Goal: Information Seeking & Learning: Compare options

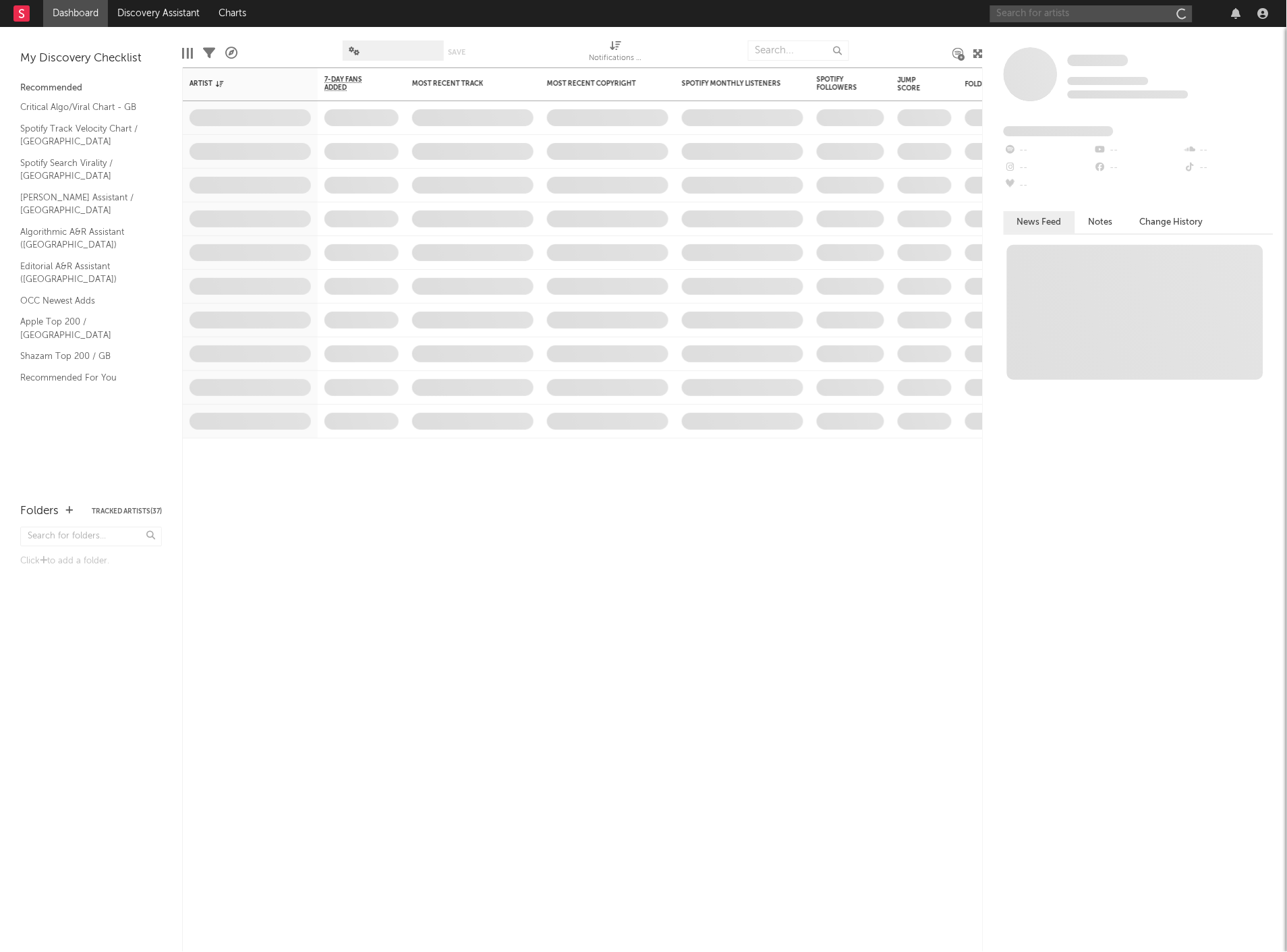
click at [1030, 14] on input "text" at bounding box center [1092, 13] width 202 height 17
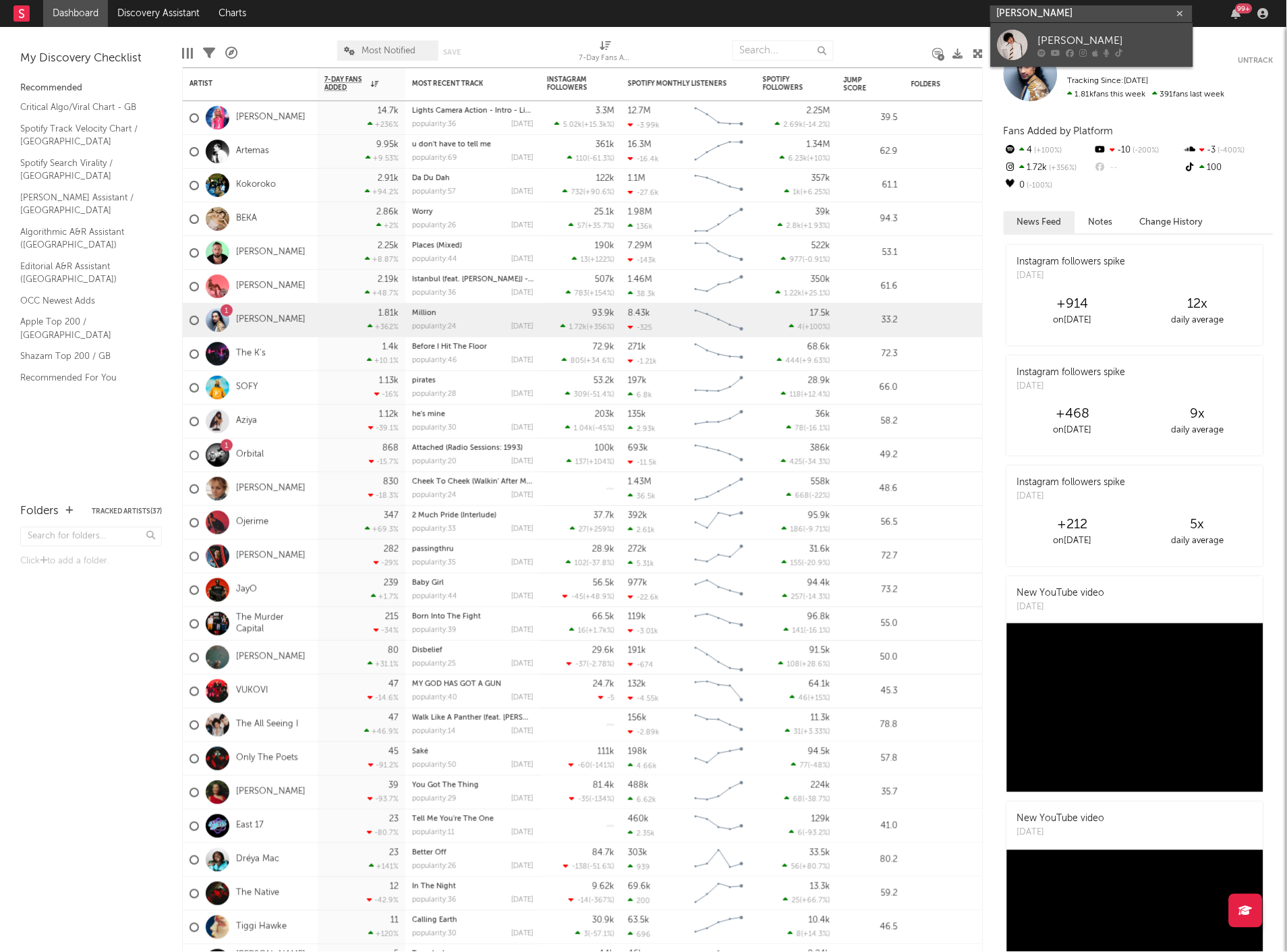
type input "[PERSON_NAME]"
click at [1050, 29] on link "[PERSON_NAME]" at bounding box center [1092, 45] width 202 height 44
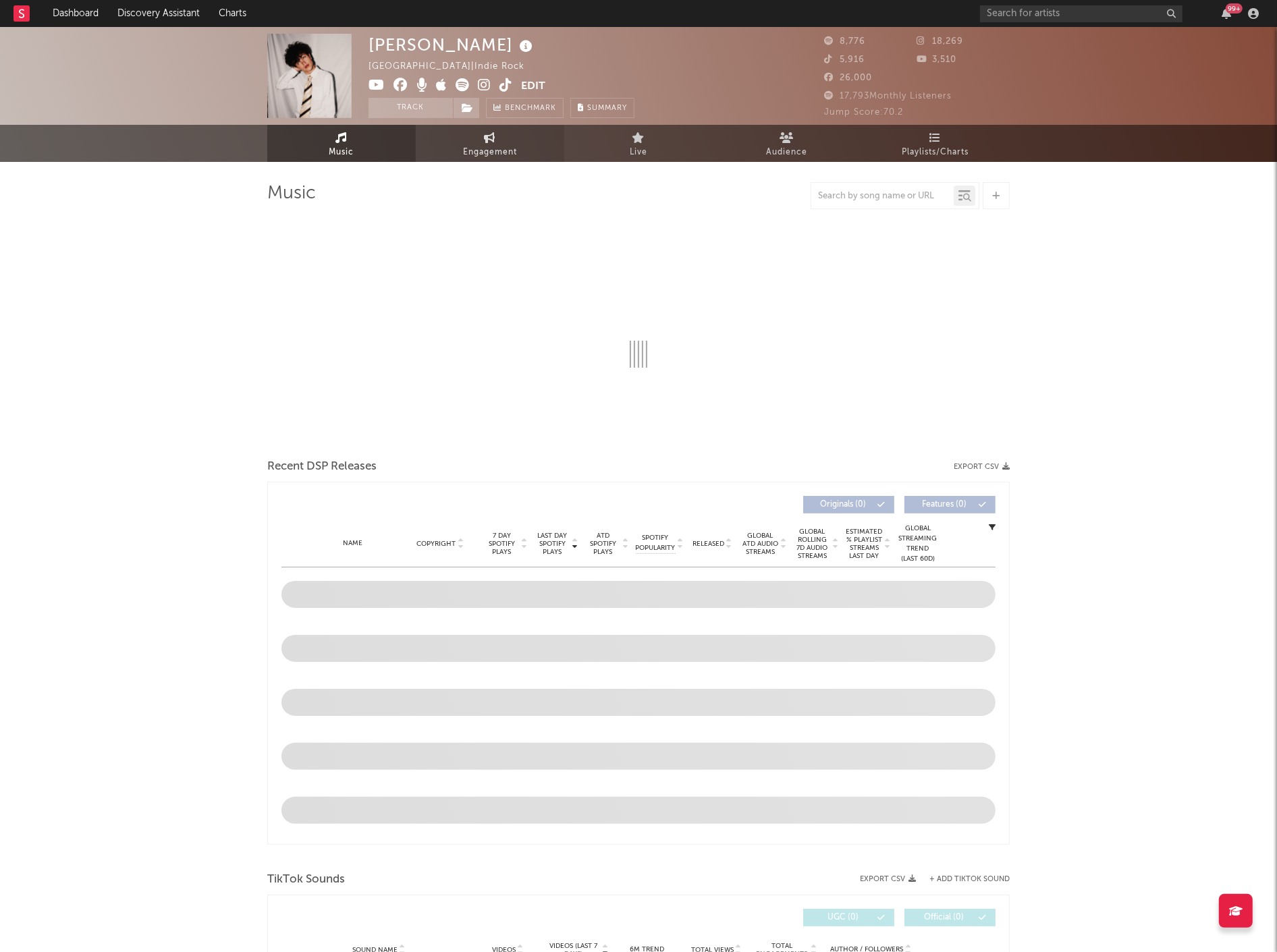
click at [522, 159] on link "Engagement" at bounding box center [490, 143] width 148 height 38
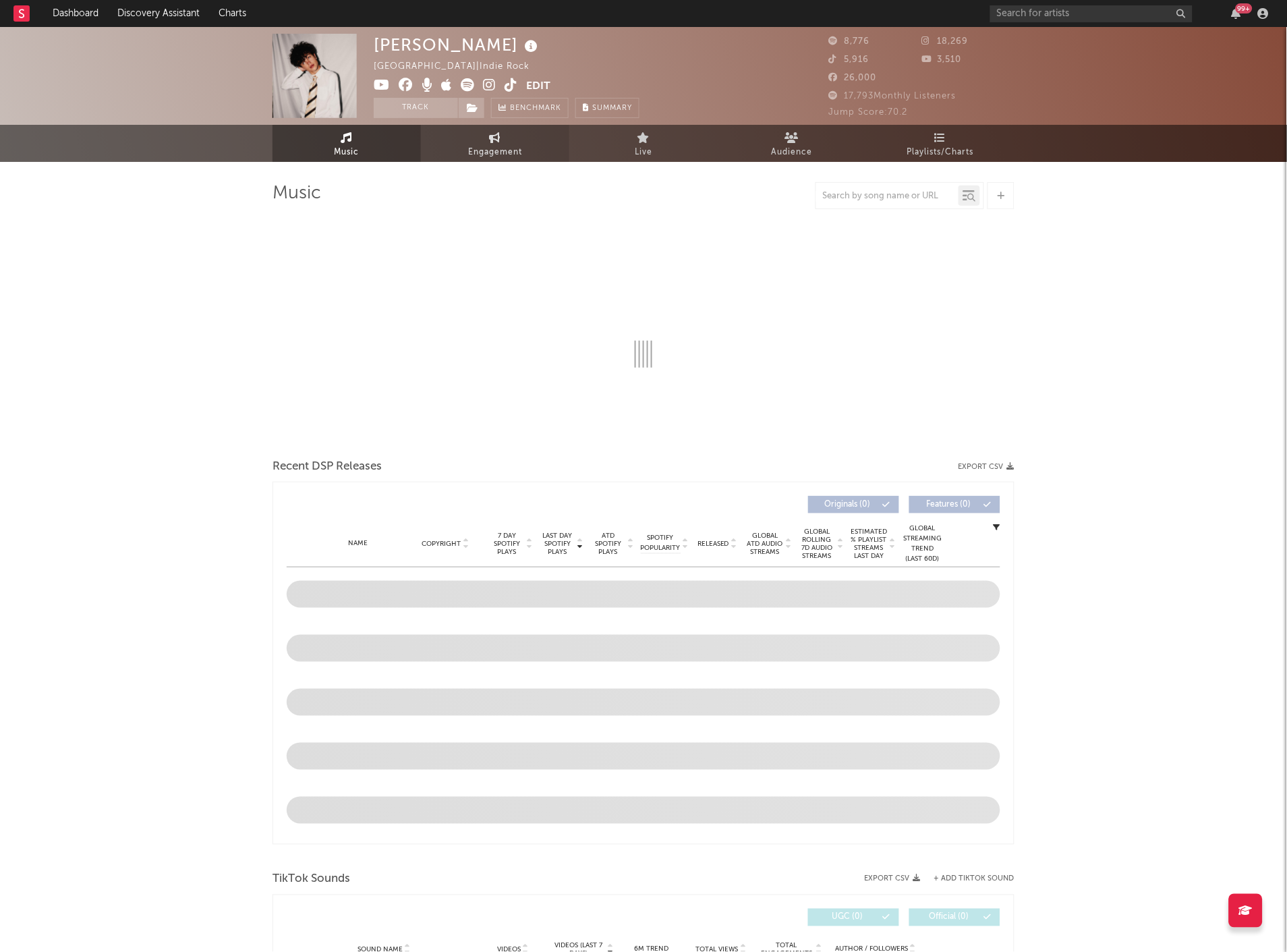
select select "1w"
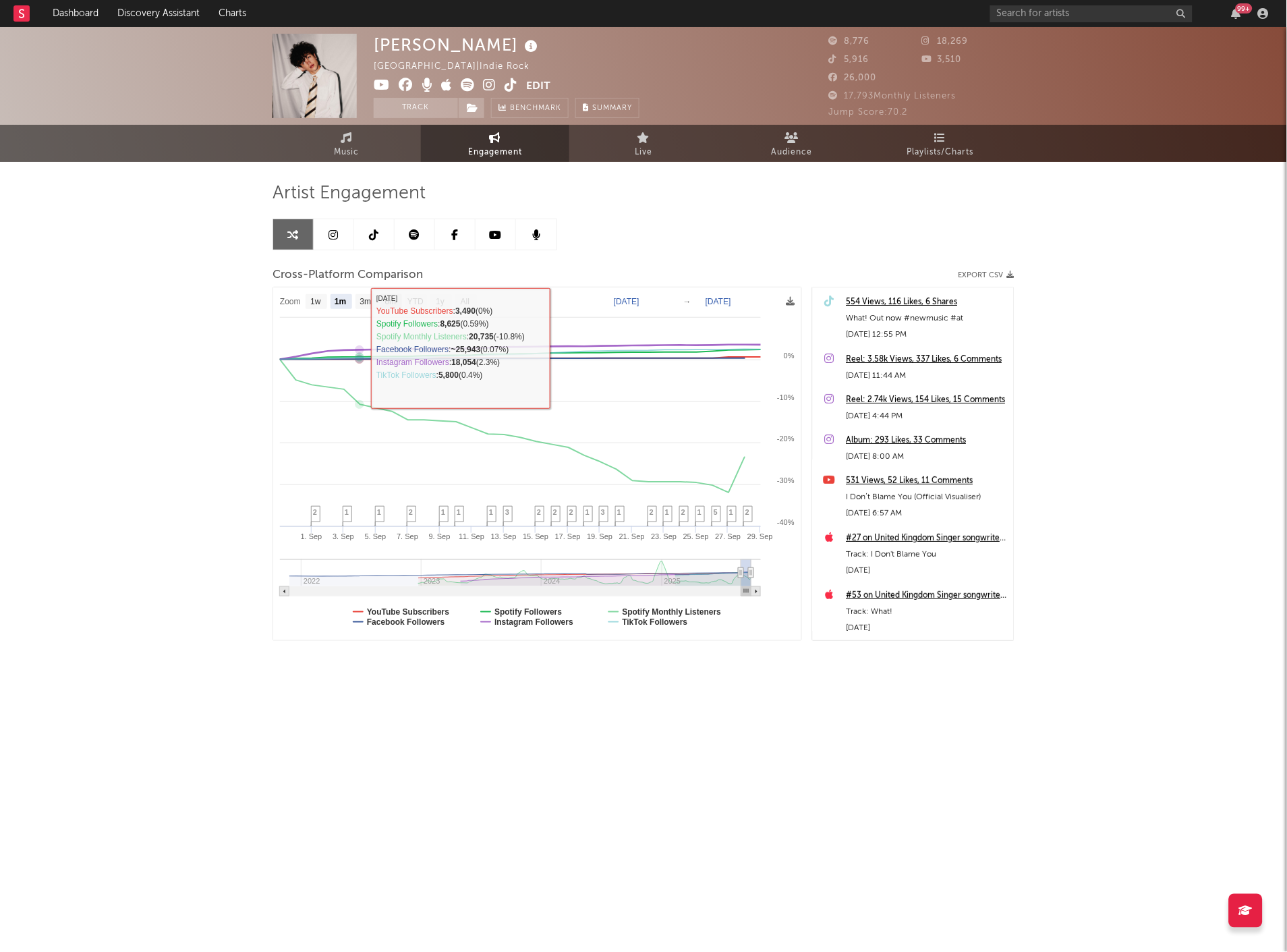
click at [397, 302] on text "6m" at bounding box center [390, 302] width 11 height 10
select select "6m"
type input "[DATE]"
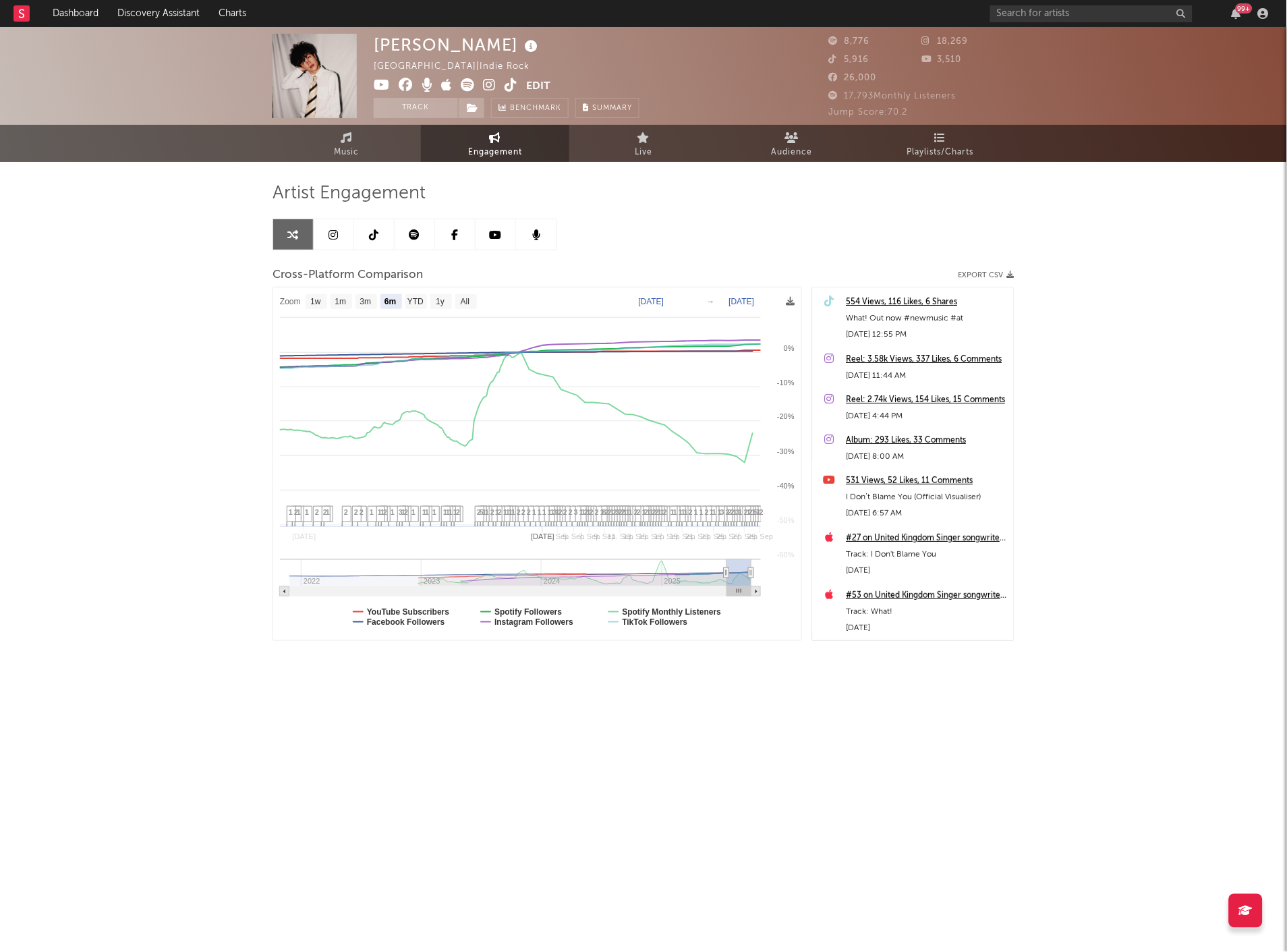
select select "6m"
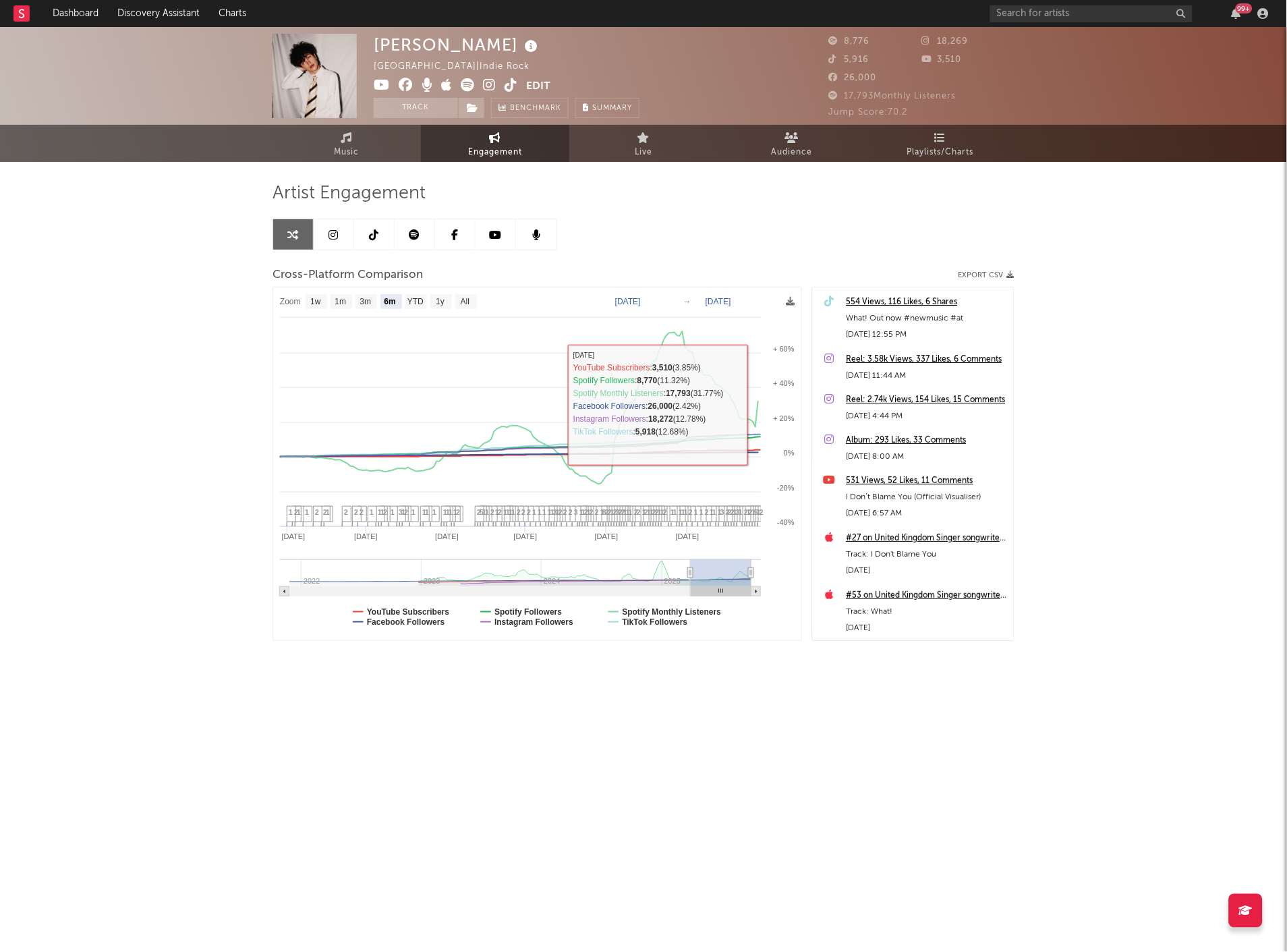
click at [1091, 2] on div "99 +" at bounding box center [1132, 13] width 284 height 27
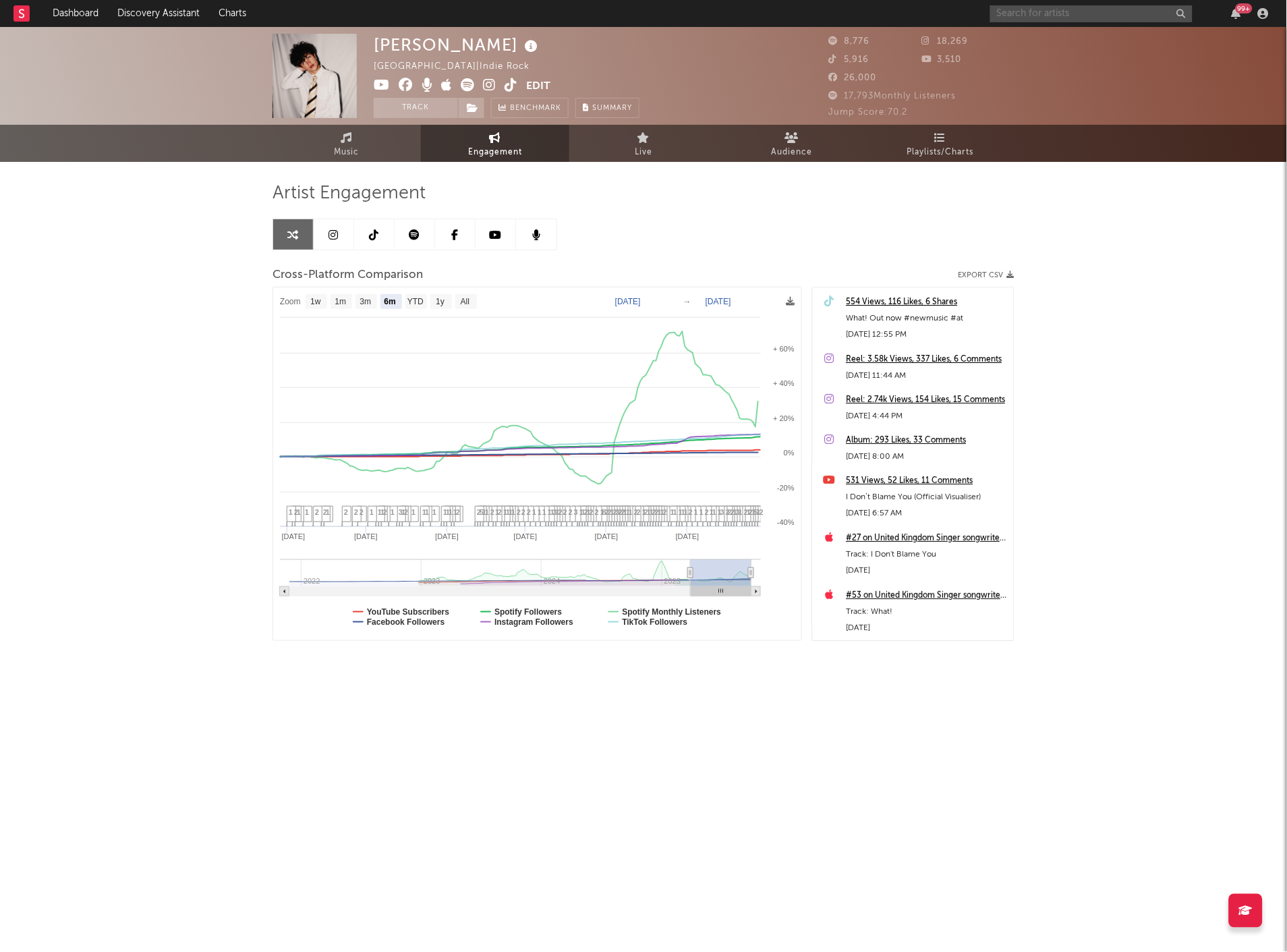
click at [1090, 10] on input "text" at bounding box center [1092, 13] width 202 height 17
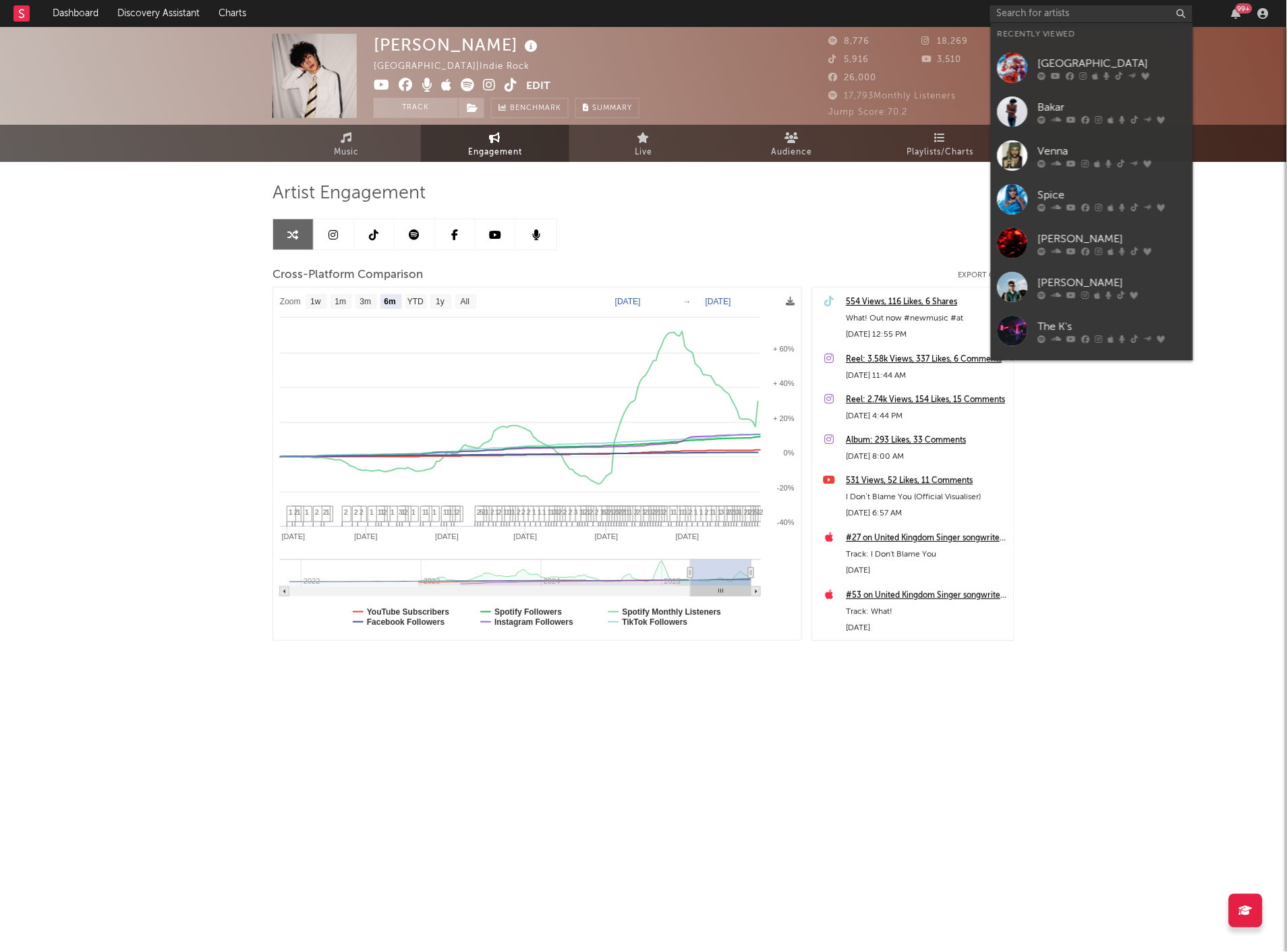
drag, startPoint x: 1090, startPoint y: 316, endPoint x: 1084, endPoint y: 308, distance: 10.0
click at [1090, 317] on link "The K's" at bounding box center [1092, 331] width 202 height 44
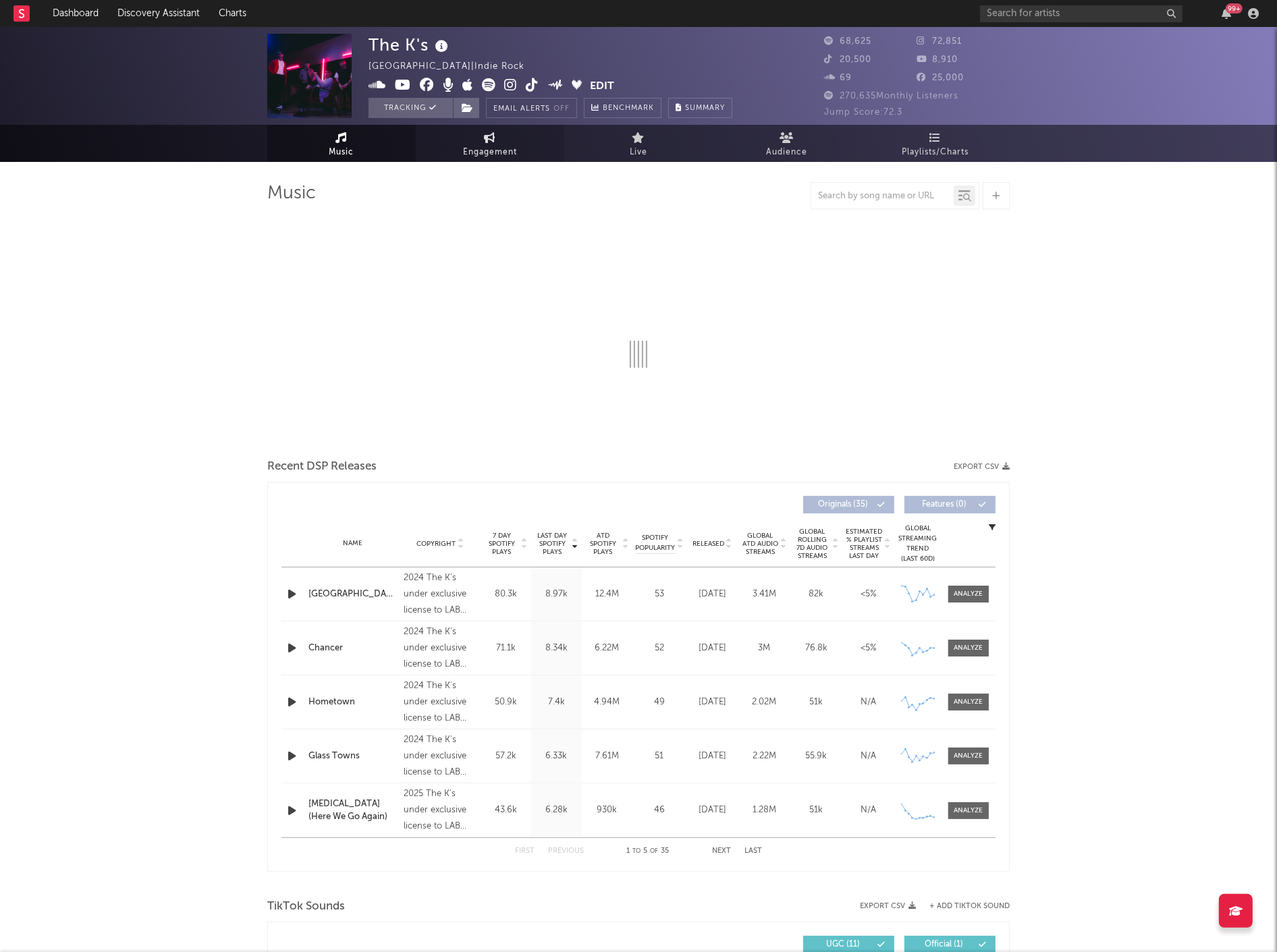
select select "6m"
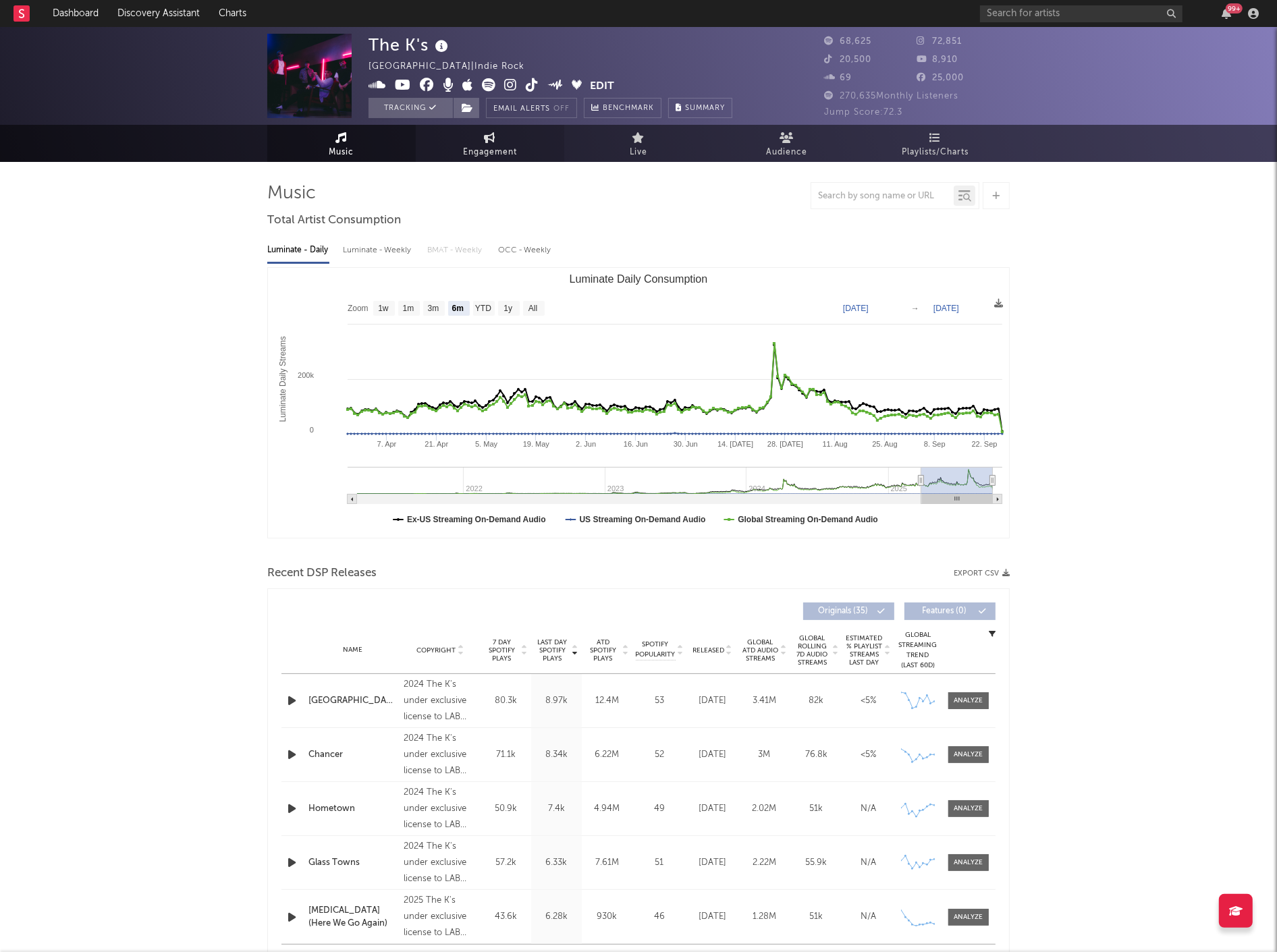
click at [501, 154] on span "Engagement" at bounding box center [490, 152] width 54 height 17
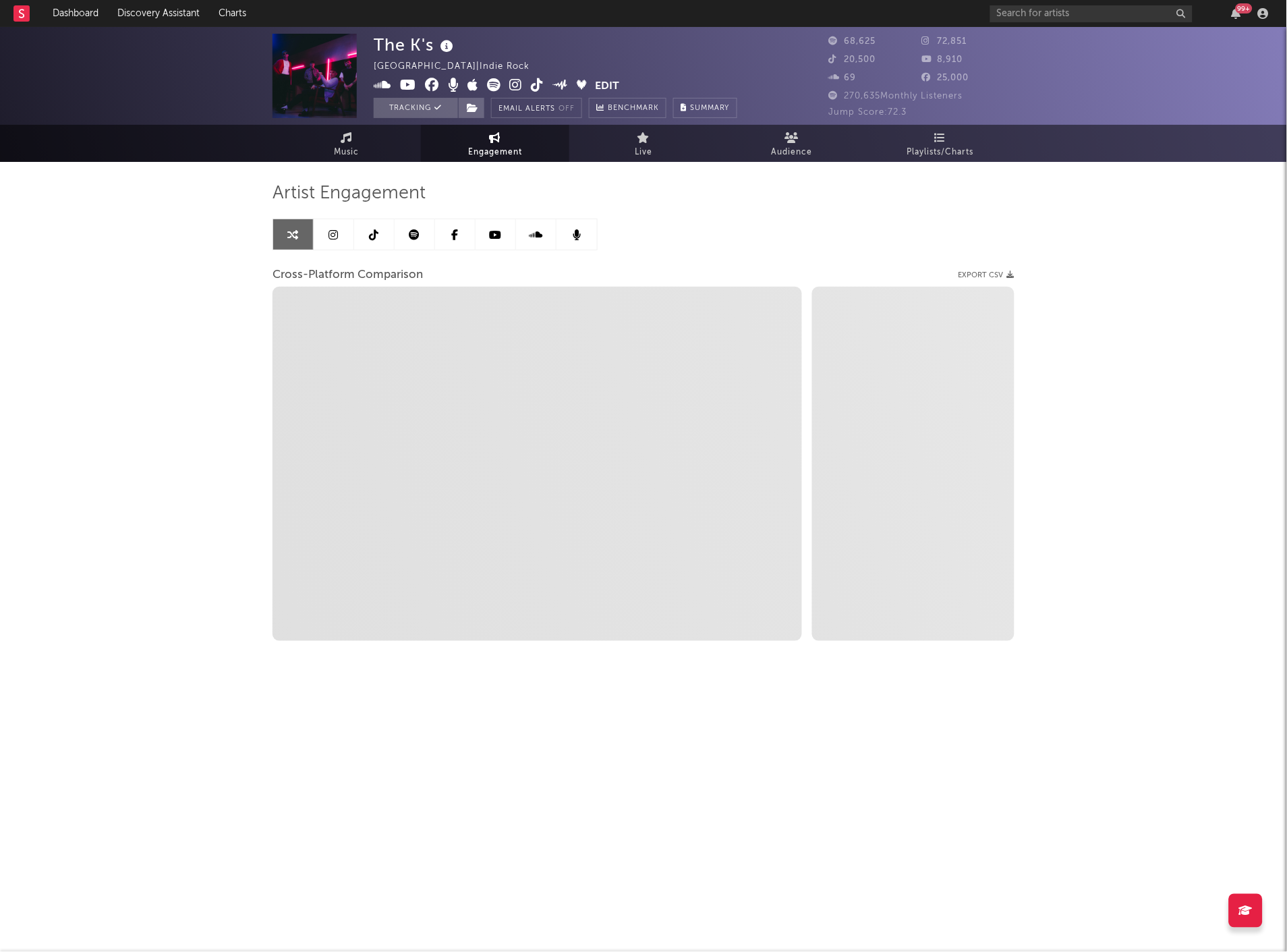
select select "1w"
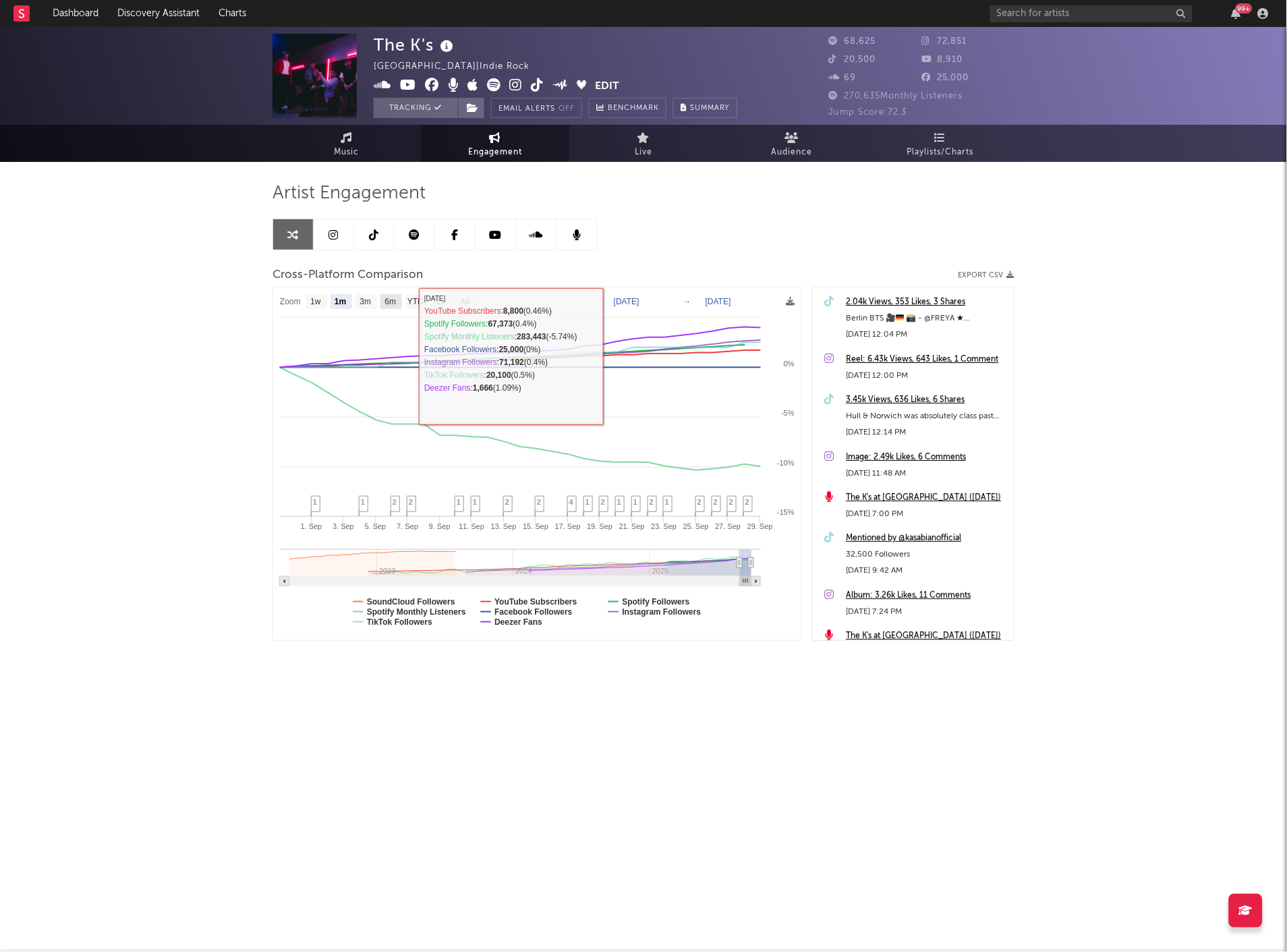
click at [392, 302] on text "6m" at bounding box center [390, 302] width 11 height 10
select select "6m"
type input "[DATE]"
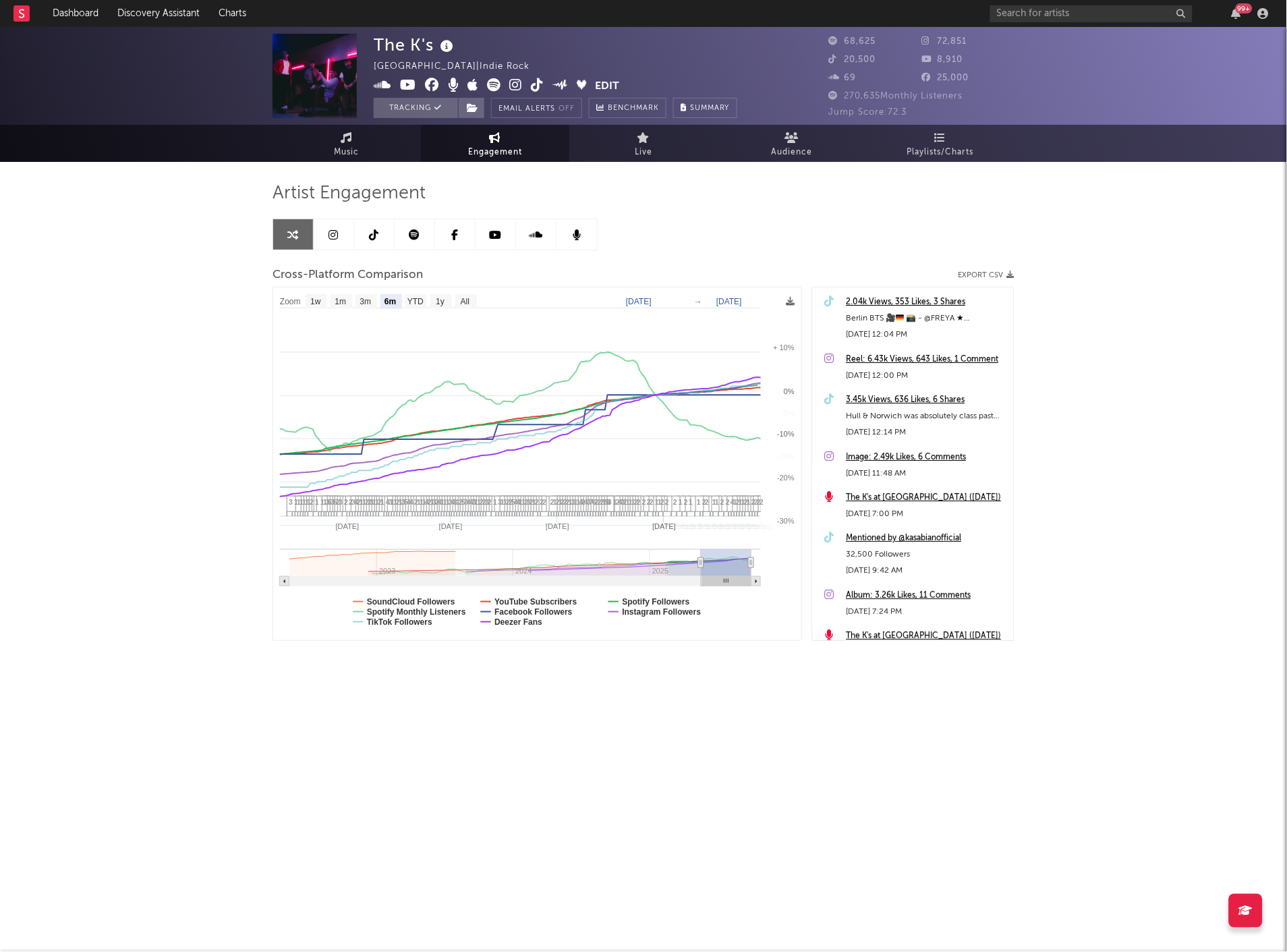
select select "6m"
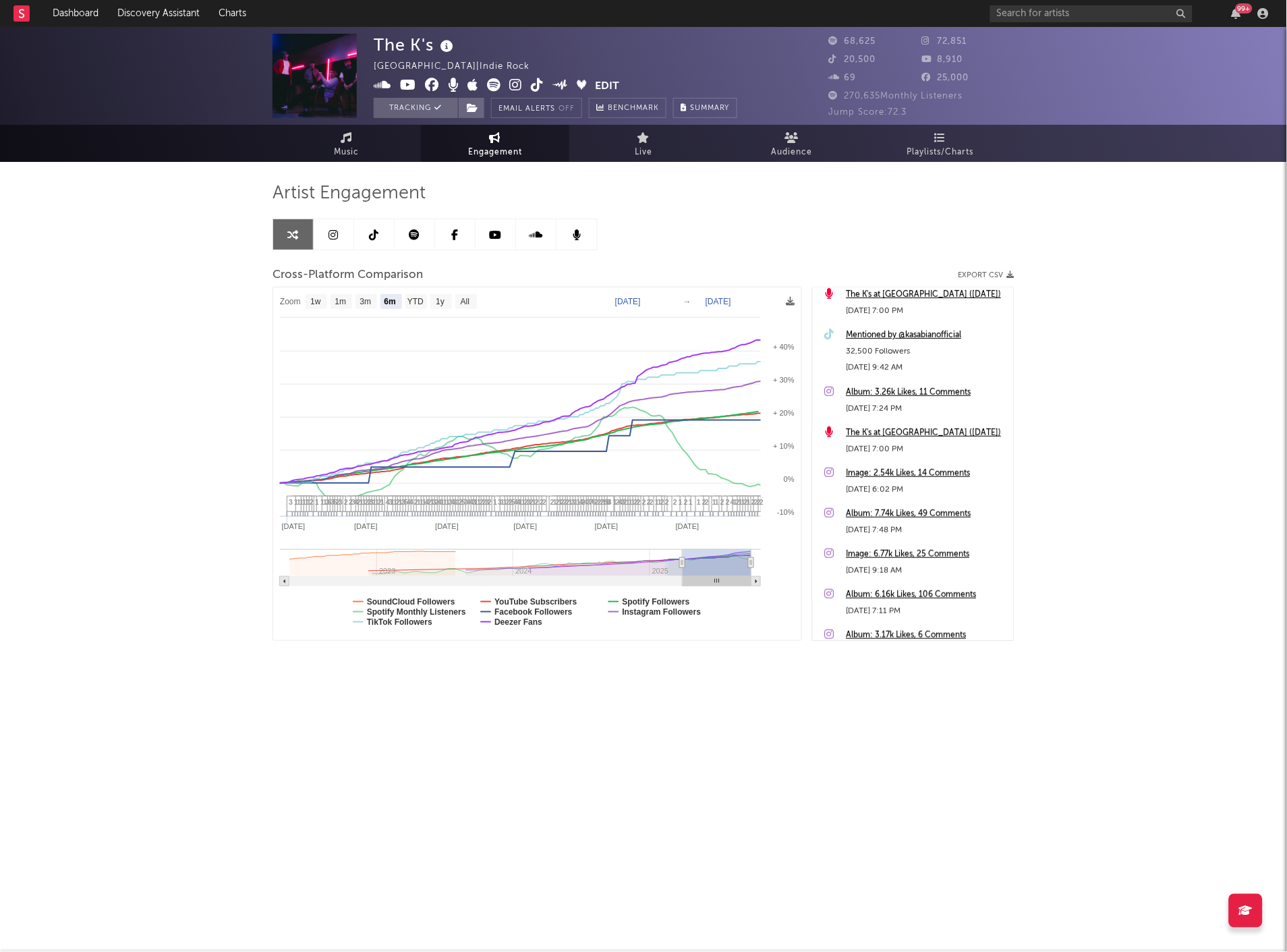
scroll to position [224, 0]
